Goal: Information Seeking & Learning: Find specific page/section

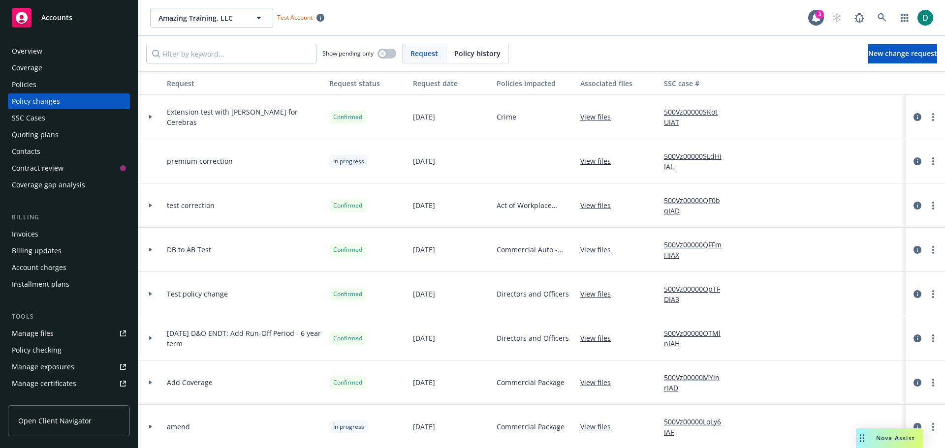
click at [891, 439] on span "Nova Assist" at bounding box center [895, 438] width 39 height 8
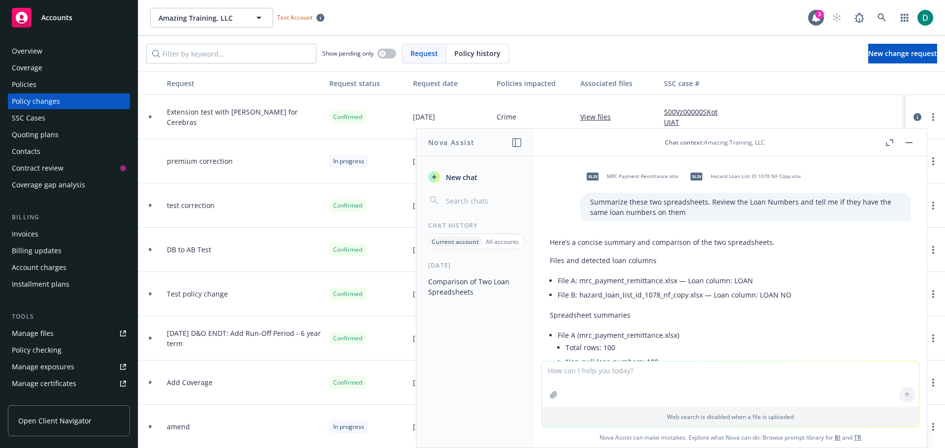
click at [607, 378] on textarea at bounding box center [730, 384] width 377 height 45
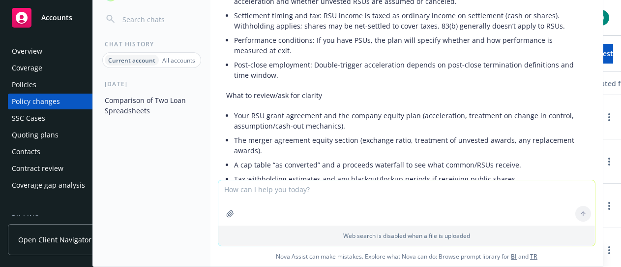
scroll to position [1439, 0]
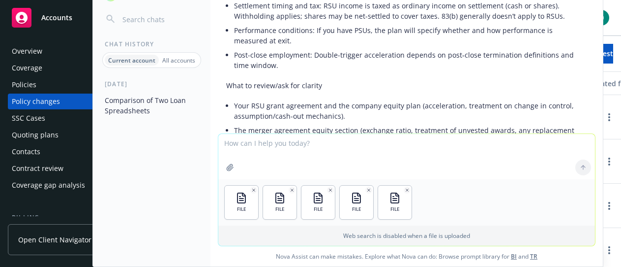
drag, startPoint x: 289, startPoint y: 141, endPoint x: 289, endPoint y: 132, distance: 8.9
click at [289, 139] on textarea at bounding box center [406, 156] width 377 height 45
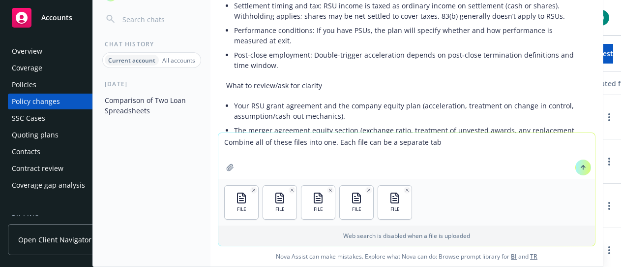
click at [462, 141] on textarea "Combine all of these files into one. Each file can be a separate tab" at bounding box center [406, 156] width 377 height 46
type textarea "Combine all of these files into one. Each file can be a separate tab then give …"
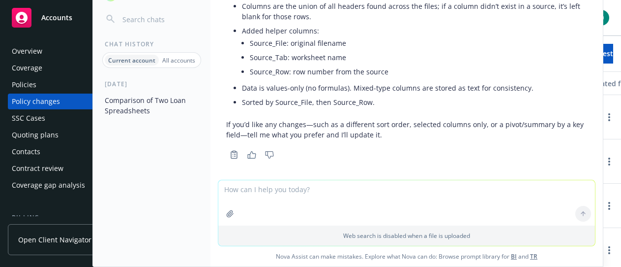
scroll to position [1964, 0]
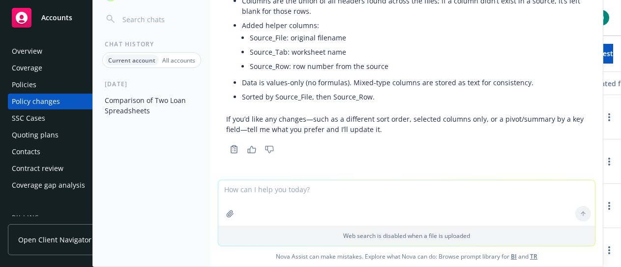
click at [288, 191] on textarea at bounding box center [406, 202] width 377 height 45
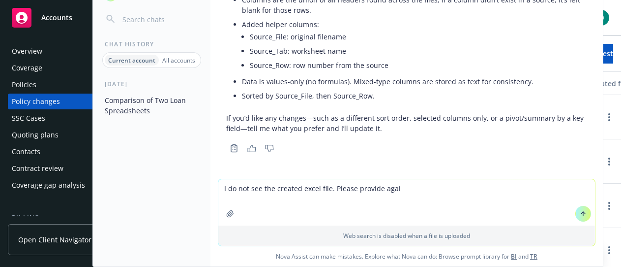
type textarea "I do not see the created excel file. Please provide again"
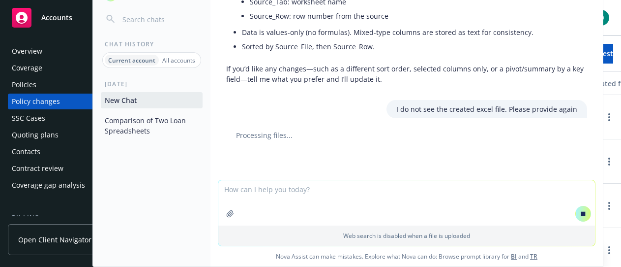
scroll to position [1961, 0]
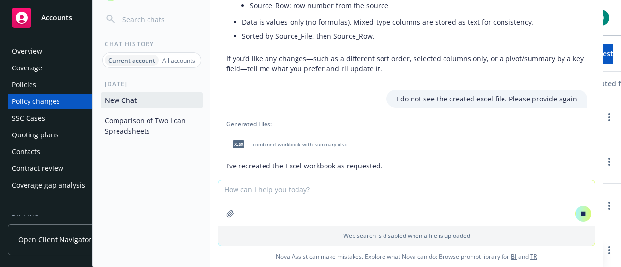
click at [317, 148] on span "combined_workbook_with_summary.xlsx" at bounding box center [300, 144] width 94 height 6
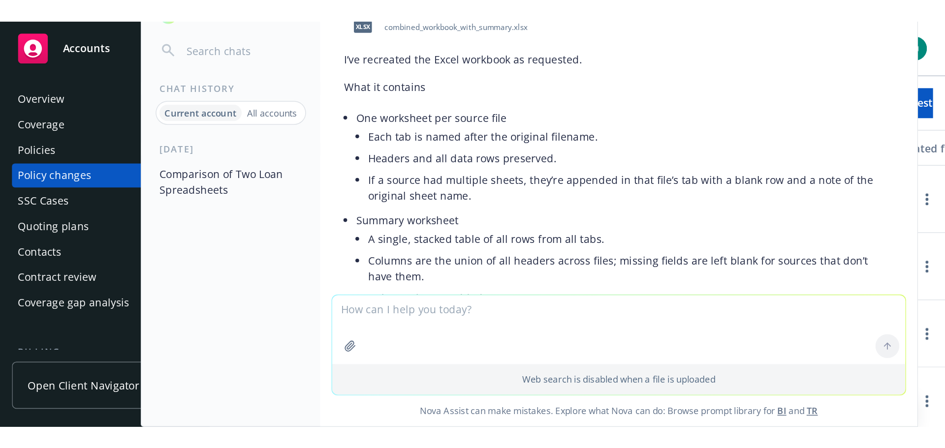
scroll to position [2329, 0]
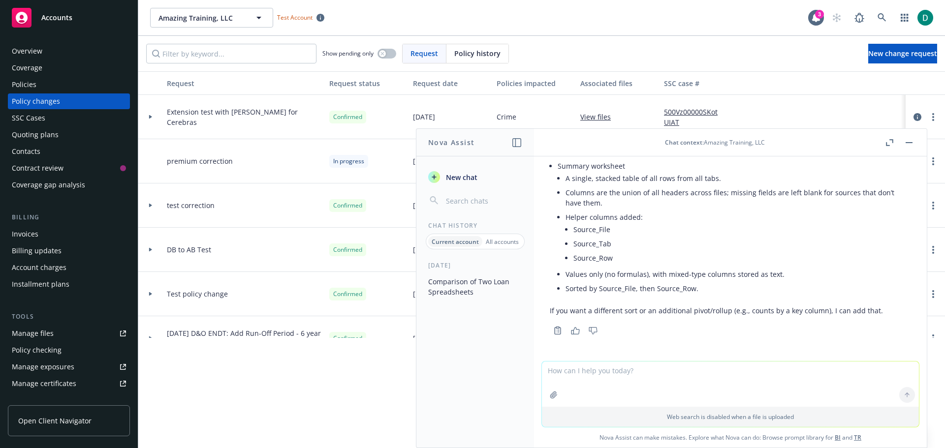
click at [889, 144] on icon "button" at bounding box center [889, 142] width 7 height 7
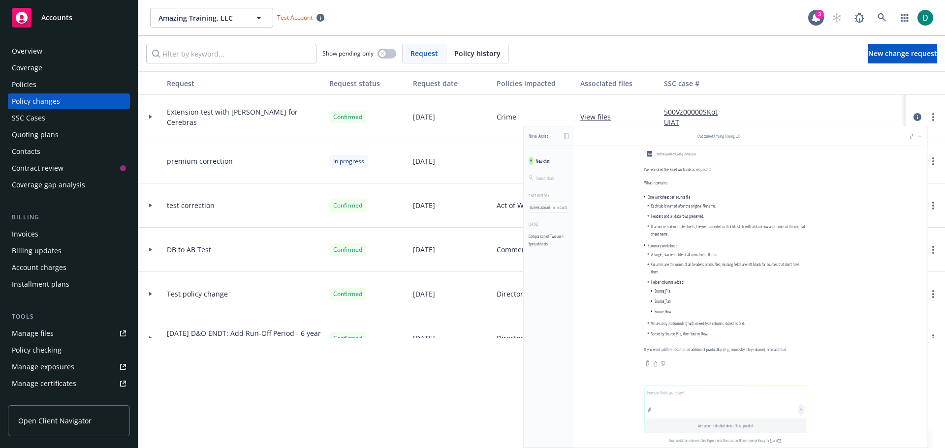
scroll to position [2129, 0]
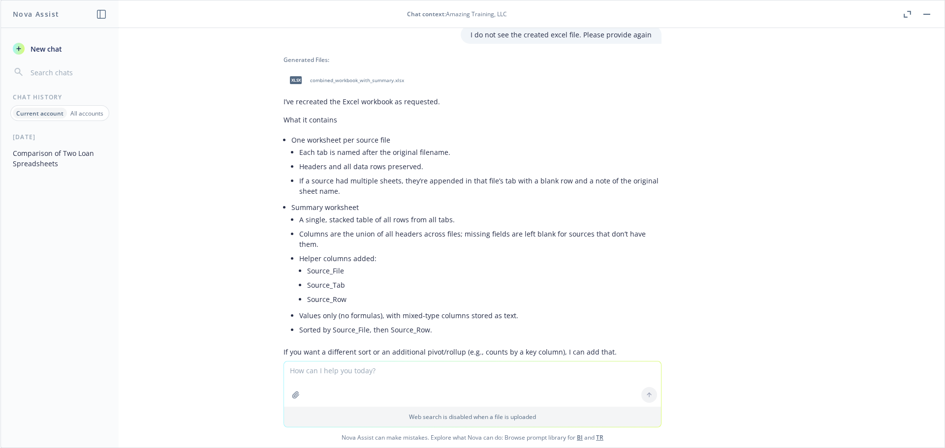
click at [907, 10] on button "button" at bounding box center [907, 14] width 12 height 12
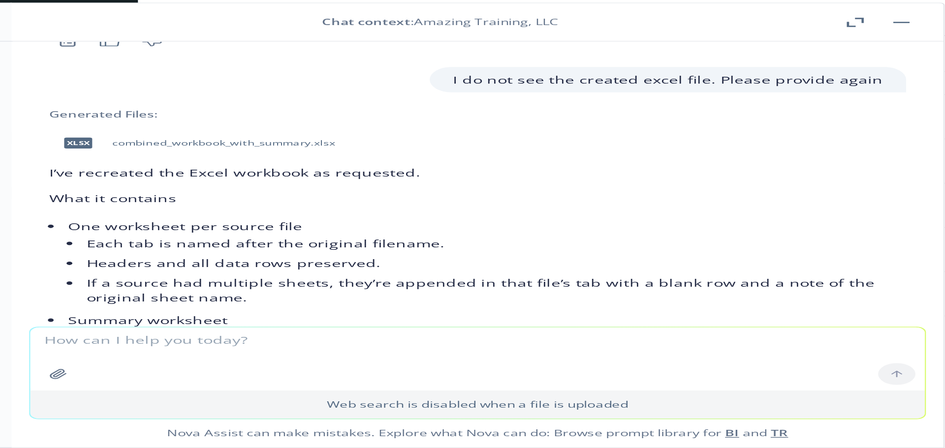
scroll to position [2329, 0]
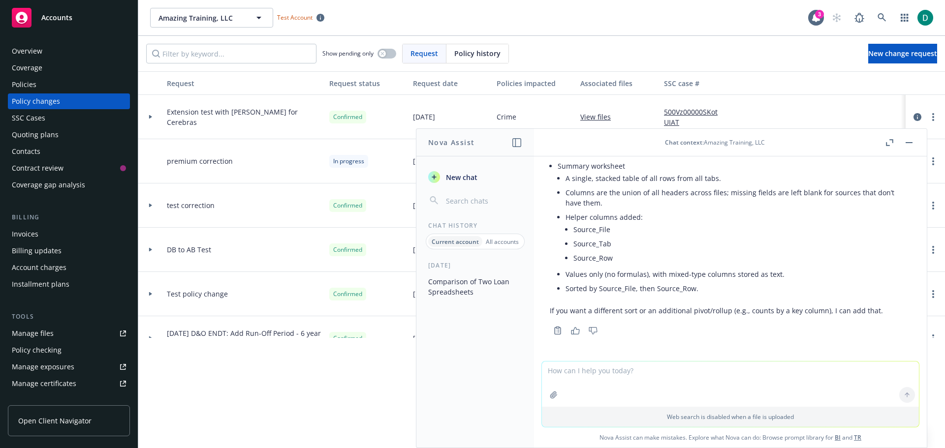
click at [908, 142] on icon "button" at bounding box center [908, 142] width 7 height 1
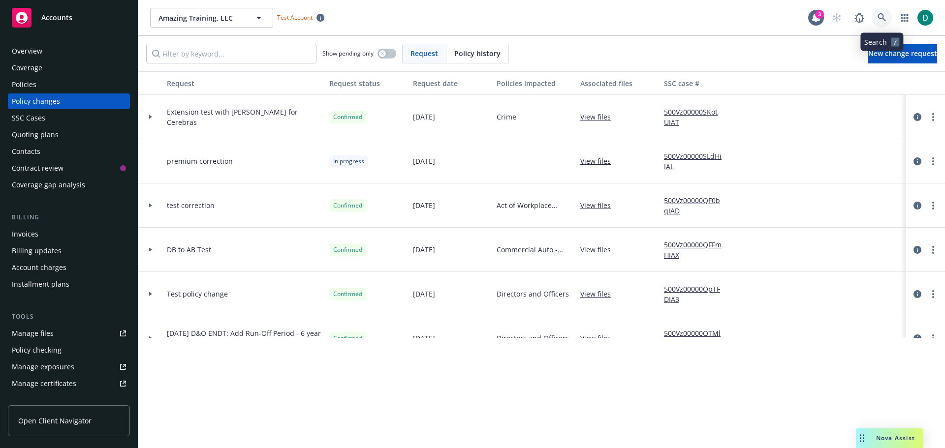
click at [878, 10] on link at bounding box center [882, 18] width 20 height 20
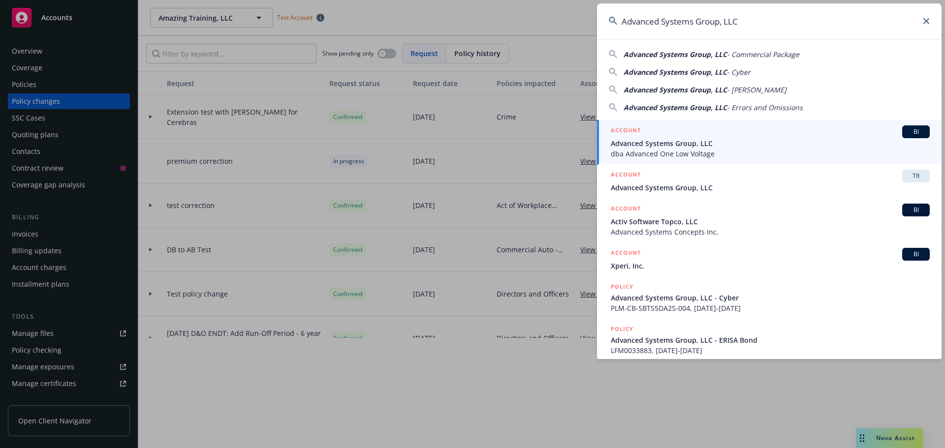
type input "Advanced Systems Group, LLC"
click at [707, 147] on span "Advanced Systems Group, LLC" at bounding box center [770, 143] width 319 height 10
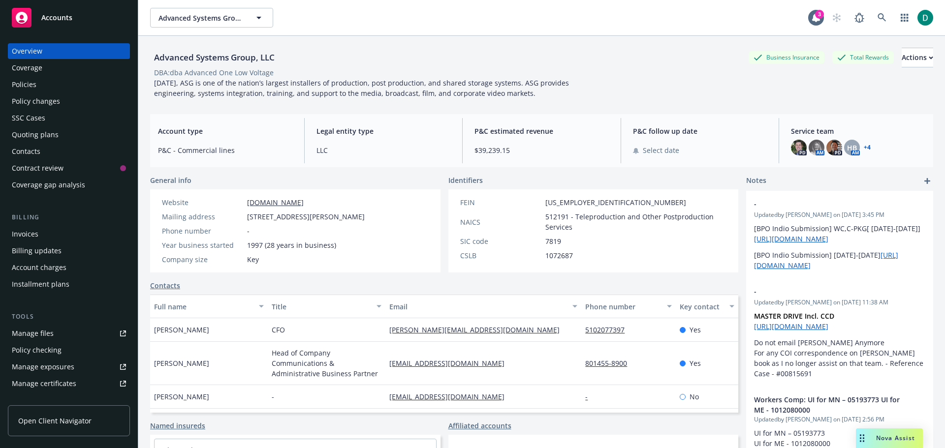
click at [25, 88] on div "Policies" at bounding box center [24, 85] width 25 height 16
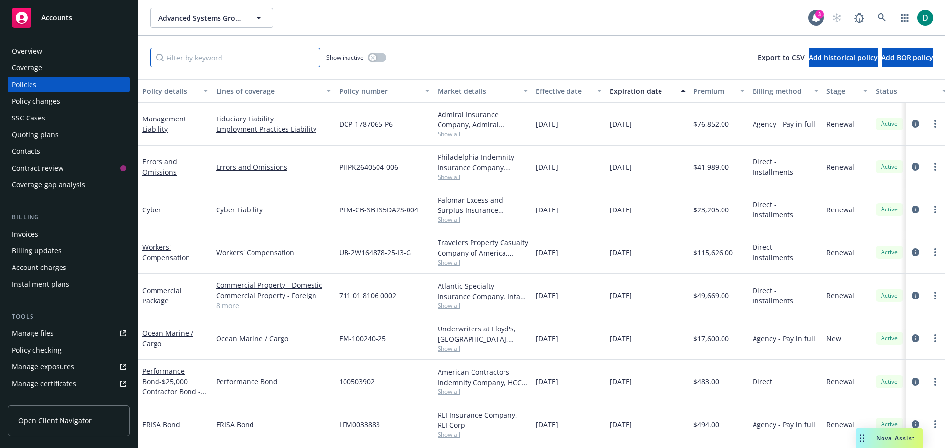
click at [222, 61] on input "Filter by keyword..." at bounding box center [235, 58] width 170 height 20
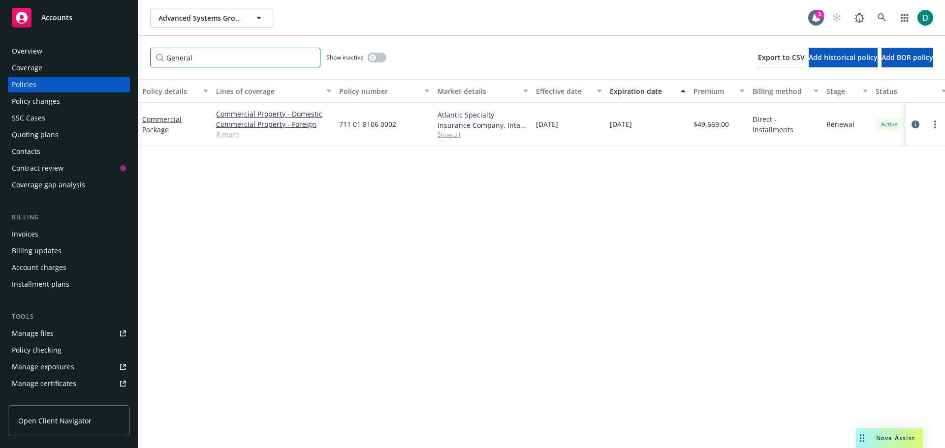
type input "General"
click at [224, 136] on link "8 more" at bounding box center [273, 134] width 115 height 10
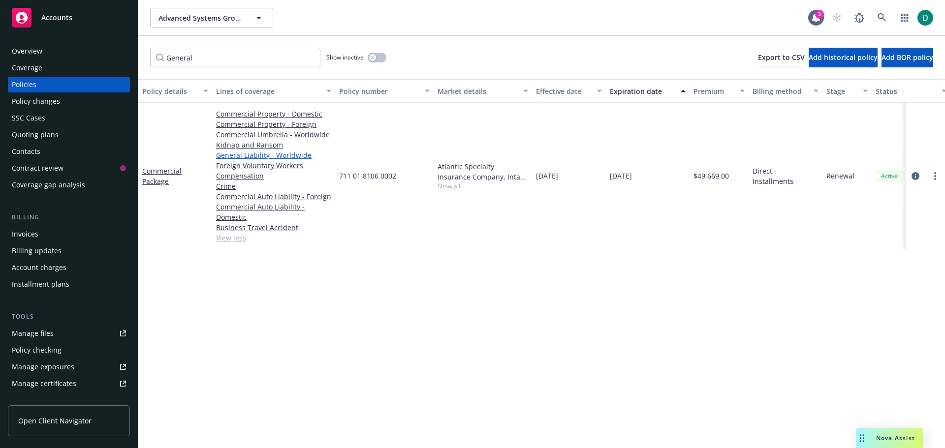
click at [259, 156] on link "General Liability - Worldwide" at bounding box center [273, 155] width 115 height 10
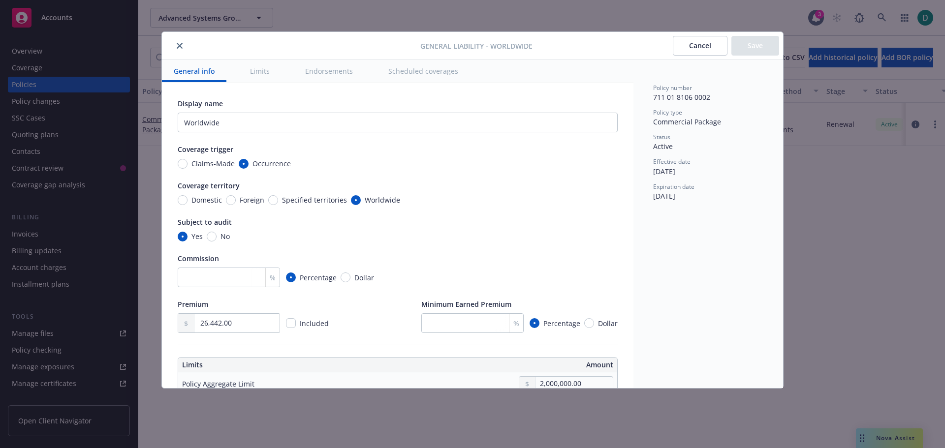
click at [211, 148] on span "Coverage trigger" at bounding box center [206, 149] width 56 height 9
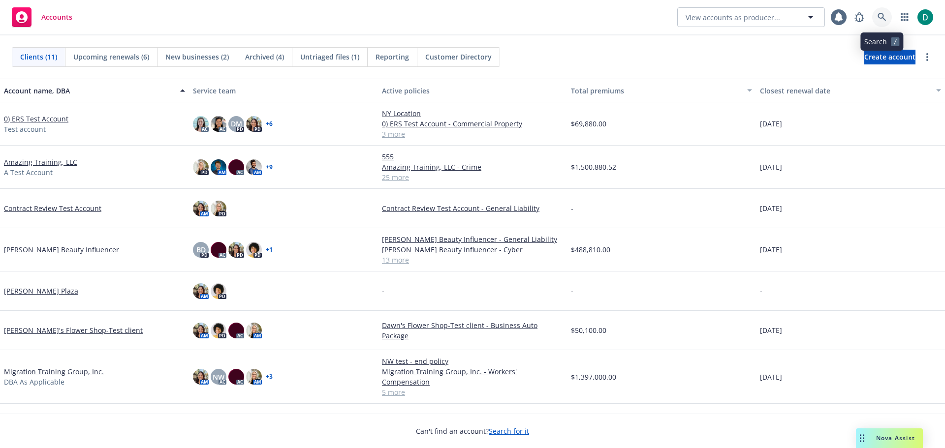
click at [881, 14] on icon at bounding box center [881, 17] width 9 height 9
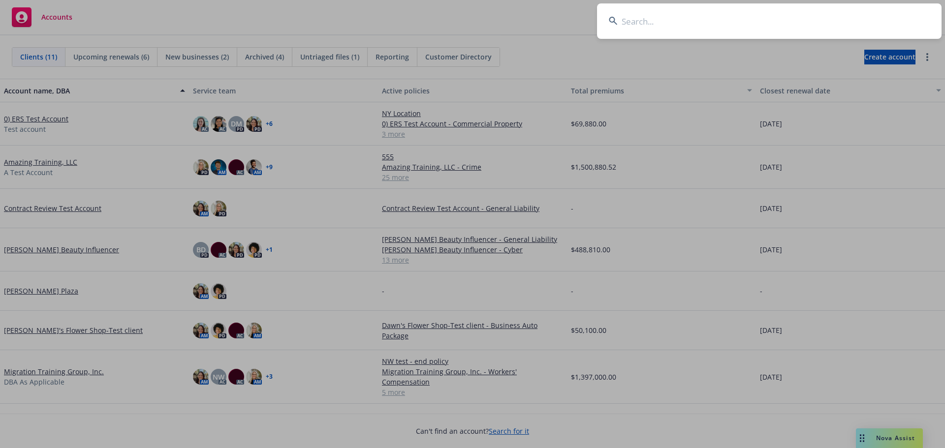
click at [750, 28] on input at bounding box center [769, 20] width 344 height 35
type input "Advanced Systems Group, LLC"
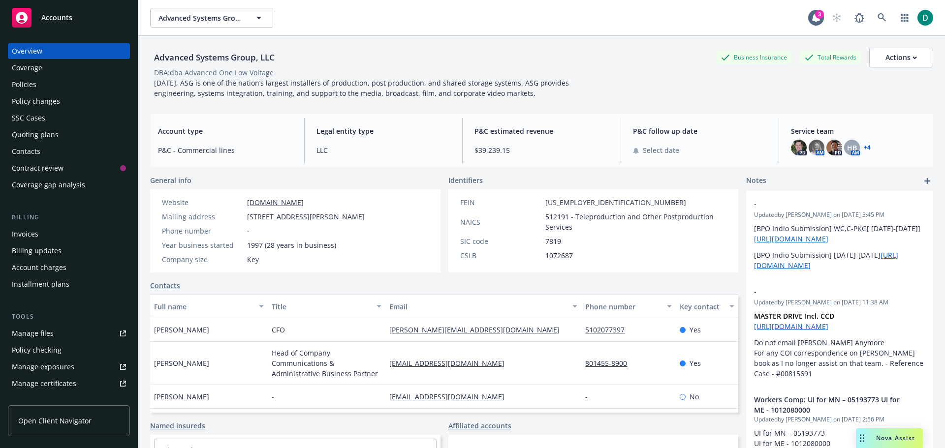
click at [27, 84] on div "Policies" at bounding box center [24, 85] width 25 height 16
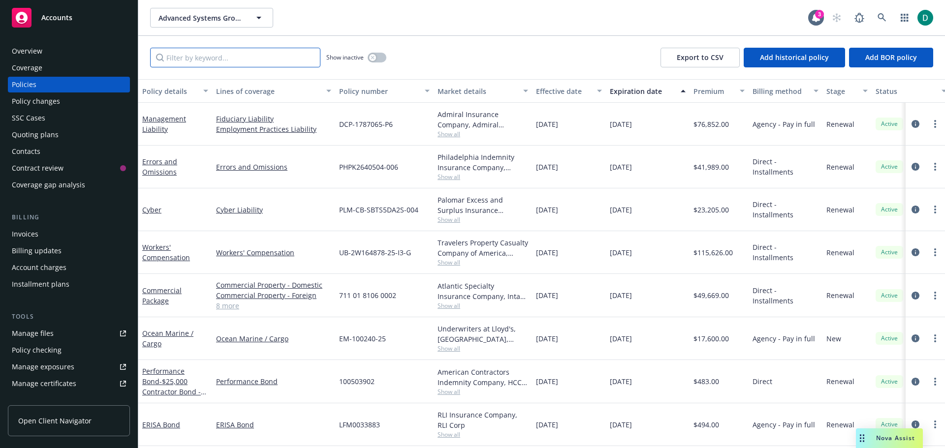
click at [204, 63] on input "Filter by keyword..." at bounding box center [235, 58] width 170 height 20
